Goal: Transaction & Acquisition: Purchase product/service

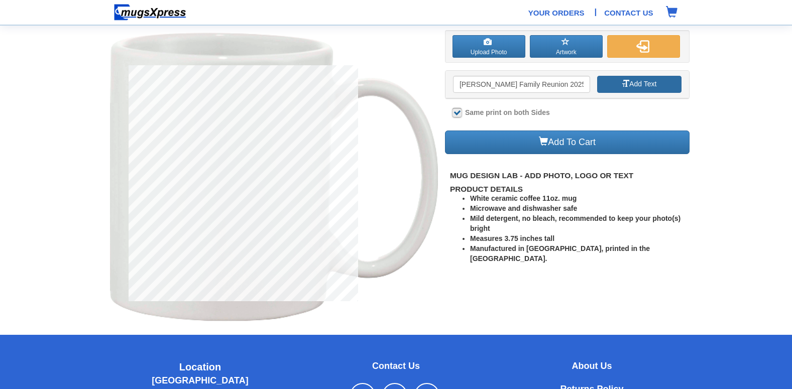
type input "[PERSON_NAME] Family Reunion 2025"
click at [641, 85] on button "Add Text" at bounding box center [639, 84] width 85 height 17
type input "[PERSON_NAME] Family Reunion 2025"
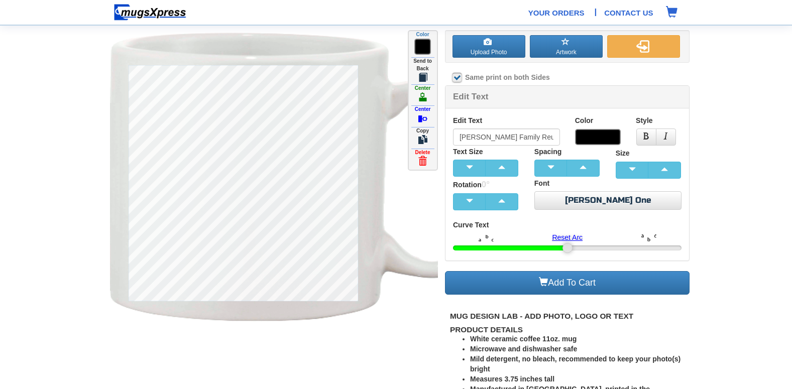
click at [462, 76] on div at bounding box center [458, 79] width 10 height 12
click at [461, 76] on label at bounding box center [457, 77] width 9 height 9
click at [459, 76] on input "Same print on both Sides" at bounding box center [456, 78] width 7 height 7
checkbox input "false"
click at [508, 172] on button "button" at bounding box center [501, 168] width 33 height 17
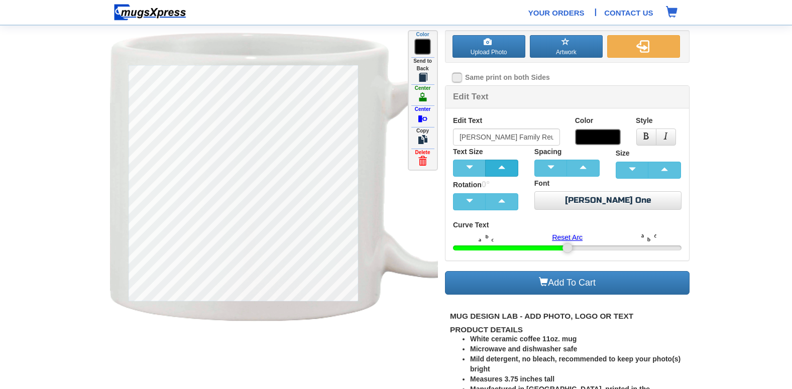
click at [508, 172] on button "button" at bounding box center [501, 168] width 33 height 17
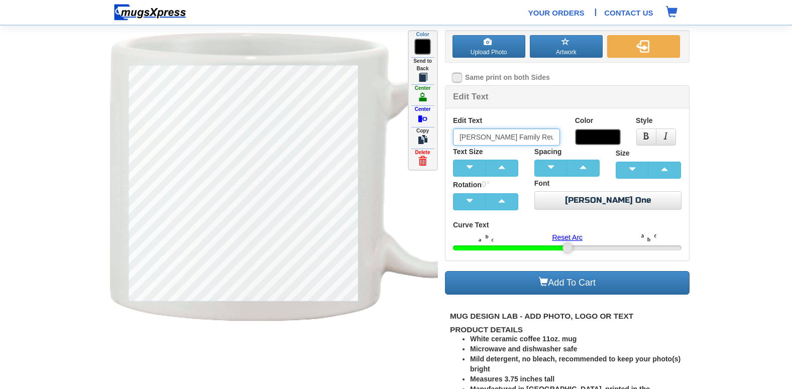
click at [507, 134] on input "Moore Family Reunion 2025" at bounding box center [506, 137] width 107 height 17
click at [505, 135] on input "Moore Family Reunion 2025" at bounding box center [506, 137] width 107 height 17
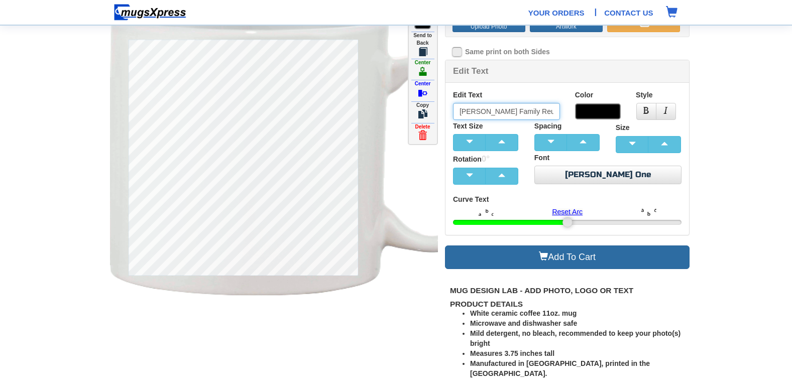
scroll to position [50, 0]
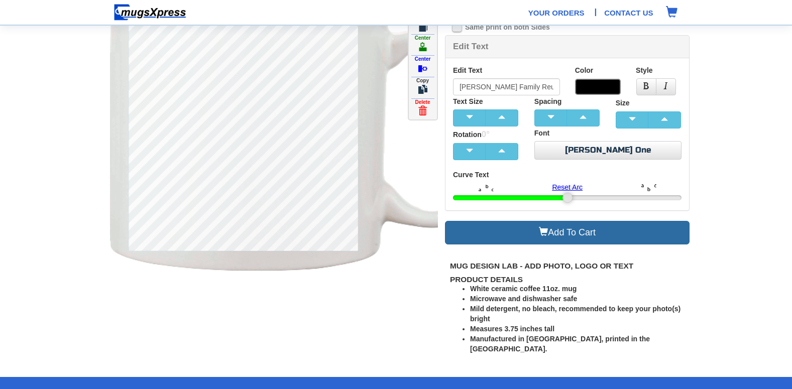
click at [591, 238] on link "Add To Cart" at bounding box center [567, 233] width 245 height 24
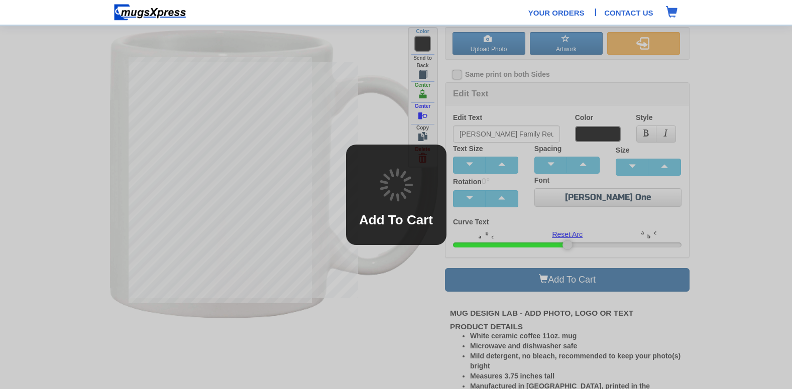
scroll to position [0, 0]
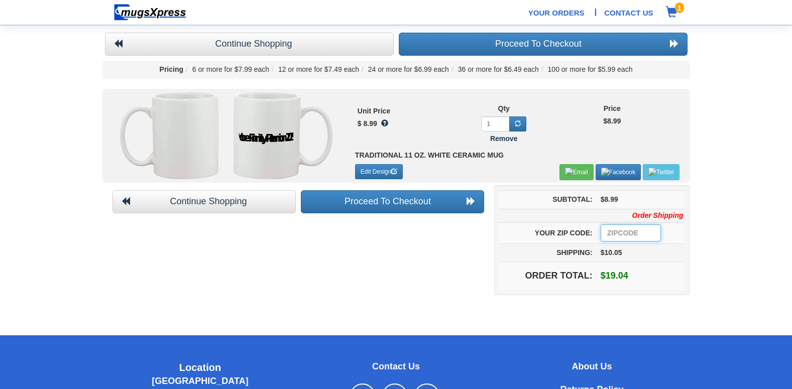
click at [637, 237] on input "number" at bounding box center [631, 233] width 60 height 17
